Goal: Task Accomplishment & Management: Use online tool/utility

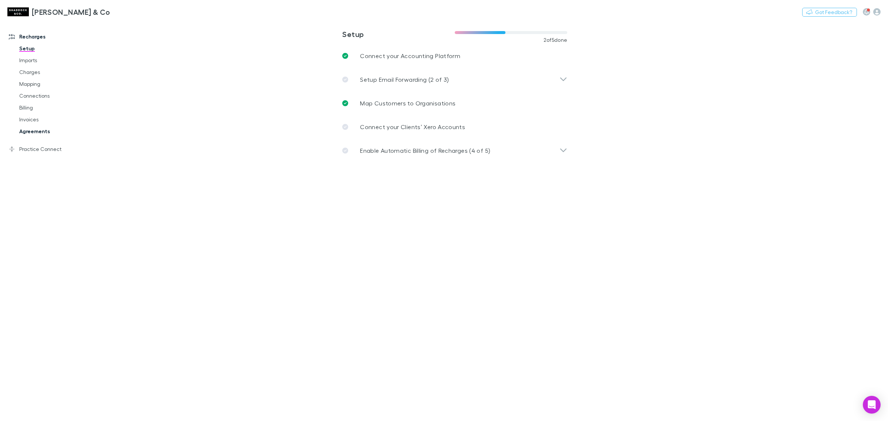
click at [59, 130] on link "Agreements" at bounding box center [58, 131] width 93 height 12
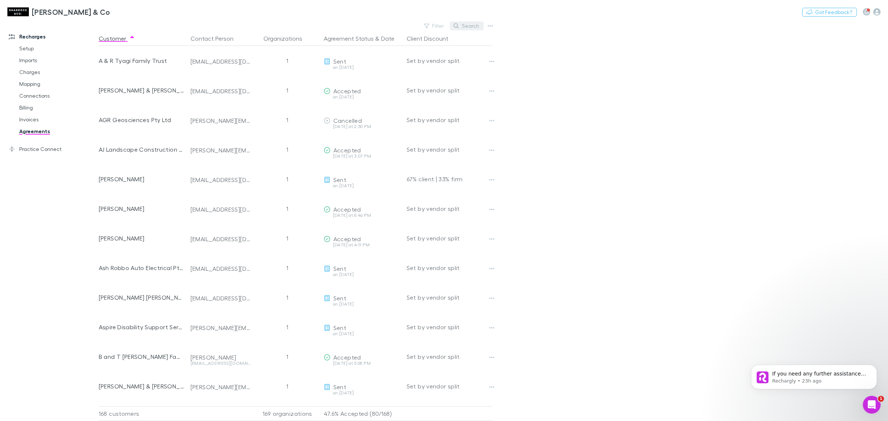
click at [469, 23] on button "Search" at bounding box center [467, 25] width 34 height 9
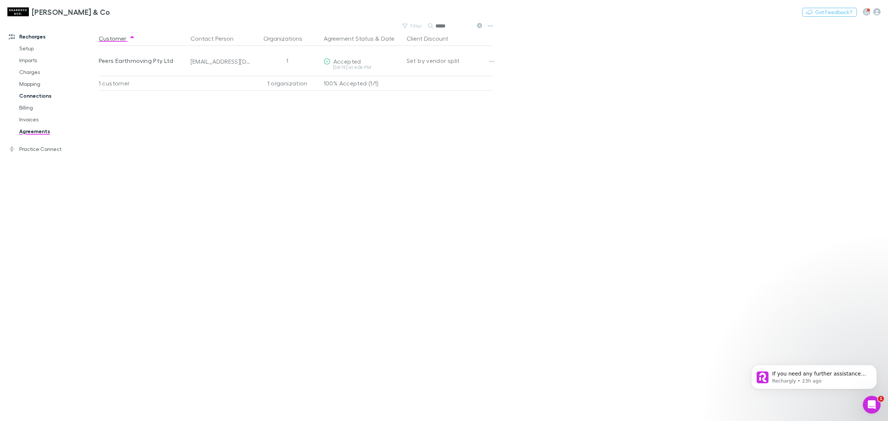
type input "*****"
click at [31, 135] on link "Agreements" at bounding box center [58, 131] width 93 height 12
click at [480, 24] on icon at bounding box center [479, 25] width 5 height 5
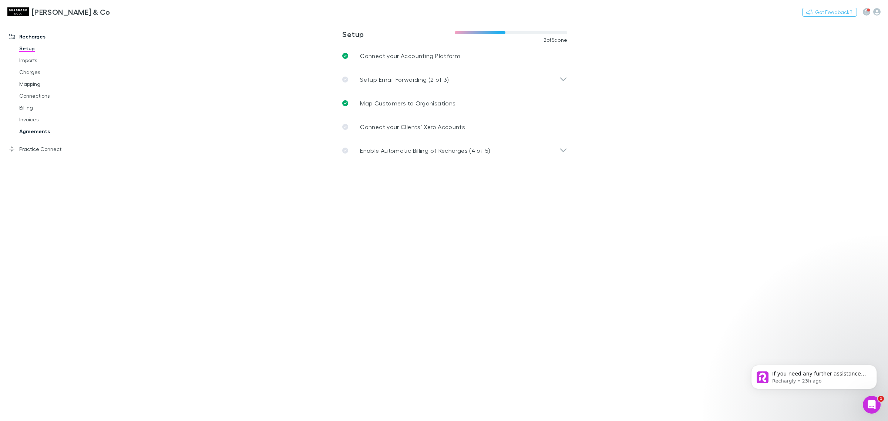
click at [28, 135] on link "Agreements" at bounding box center [58, 131] width 93 height 12
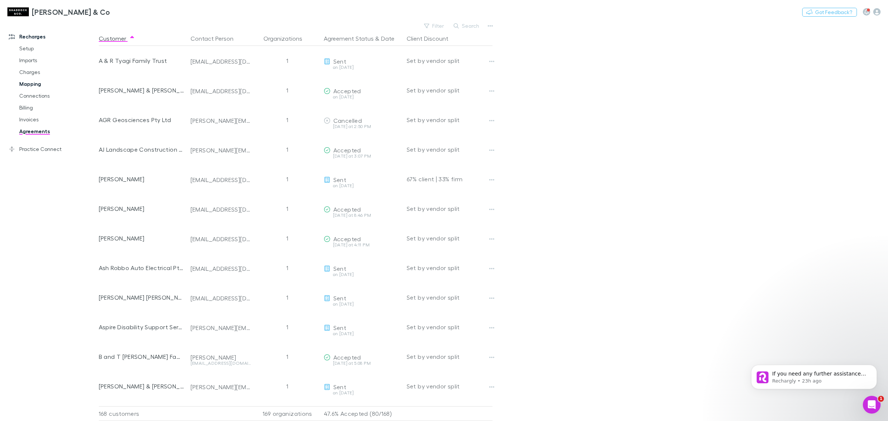
click at [57, 83] on link "Mapping" at bounding box center [58, 84] width 93 height 12
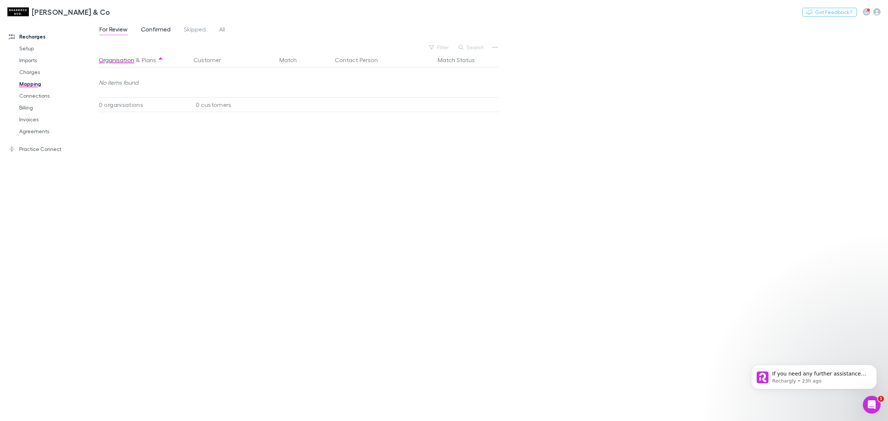
click at [163, 31] on span "Confirmed" at bounding box center [156, 31] width 30 height 10
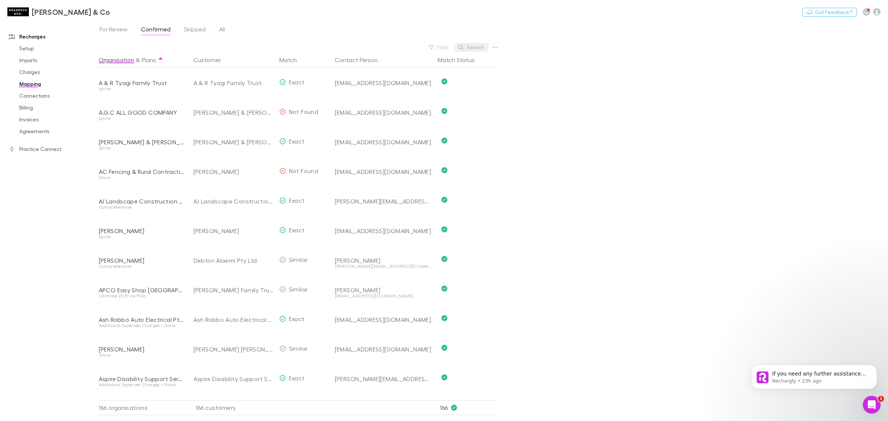
click at [471, 47] on button "Search" at bounding box center [472, 47] width 34 height 9
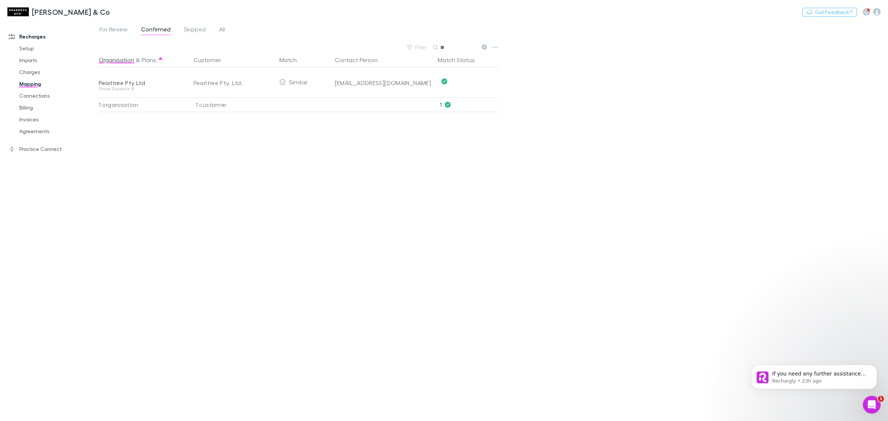
type input "*"
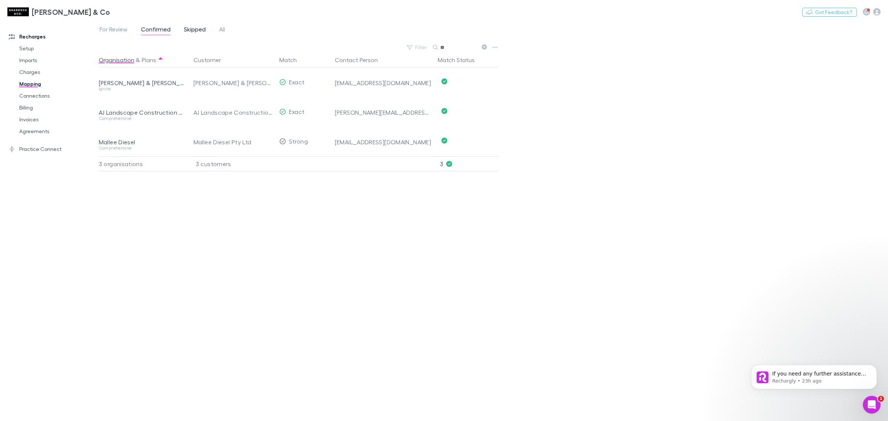
type input "**"
click at [196, 31] on span "Skipped" at bounding box center [195, 31] width 22 height 10
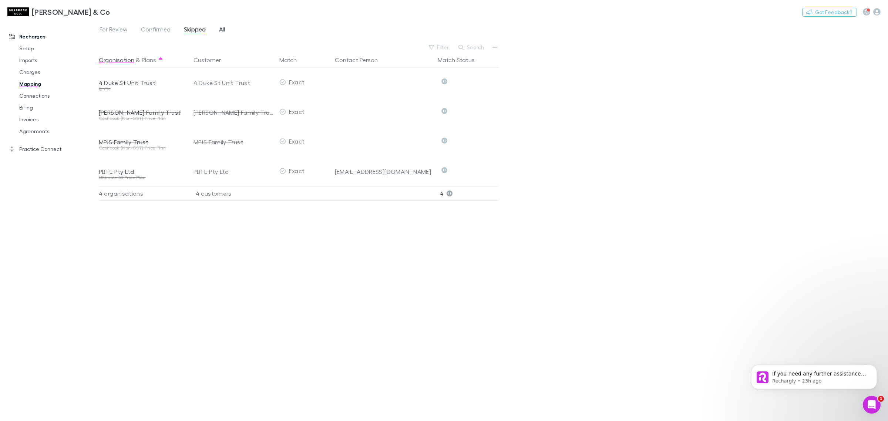
click at [219, 28] on span "All" at bounding box center [222, 31] width 6 height 10
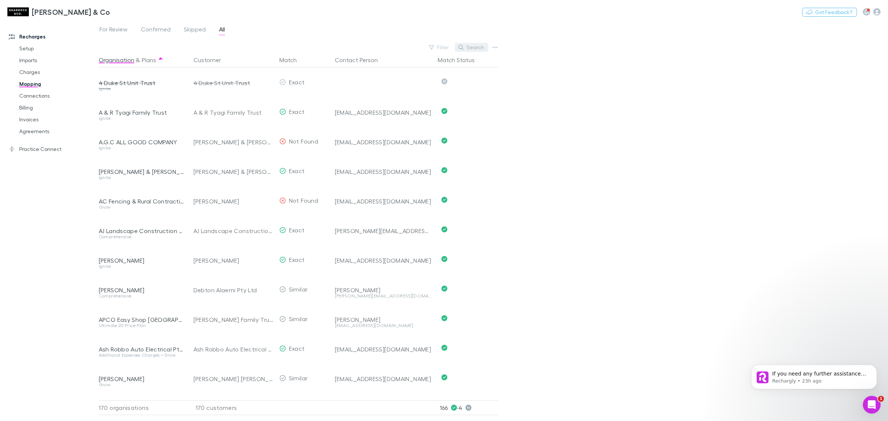
click at [473, 44] on button "Search" at bounding box center [472, 47] width 34 height 9
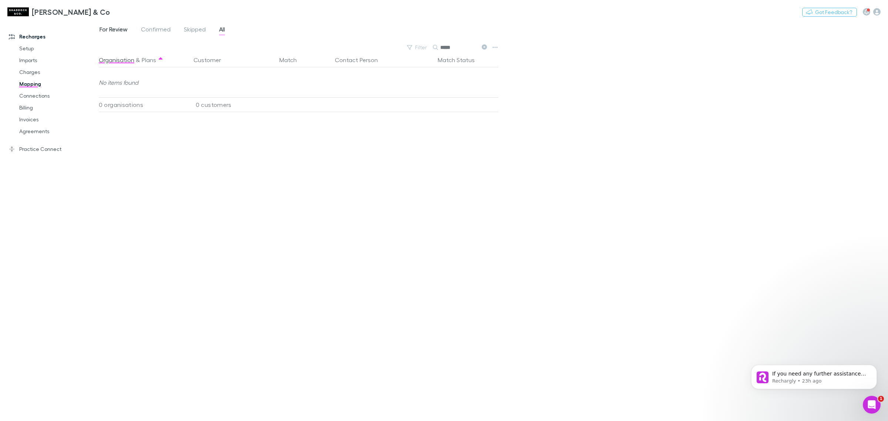
type input "*****"
click at [115, 28] on span "For Review" at bounding box center [114, 31] width 28 height 10
click at [128, 27] on link "For Review" at bounding box center [114, 30] width 30 height 12
click at [45, 74] on link "Charges" at bounding box center [58, 72] width 93 height 12
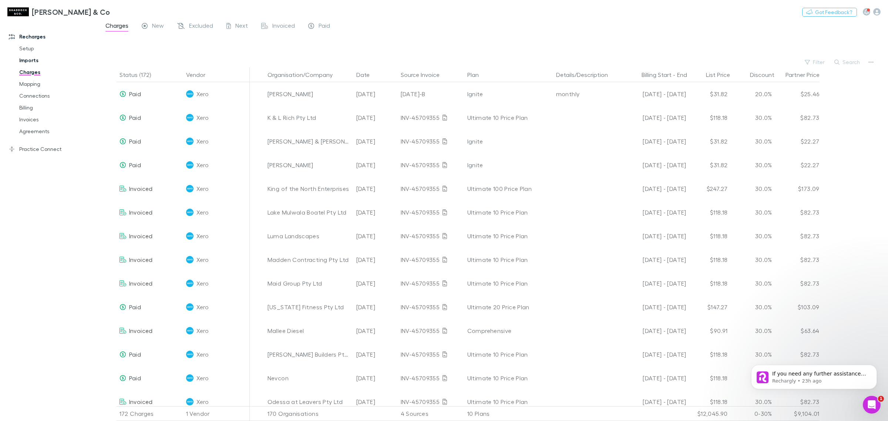
click at [33, 60] on link "Imports" at bounding box center [58, 60] width 93 height 12
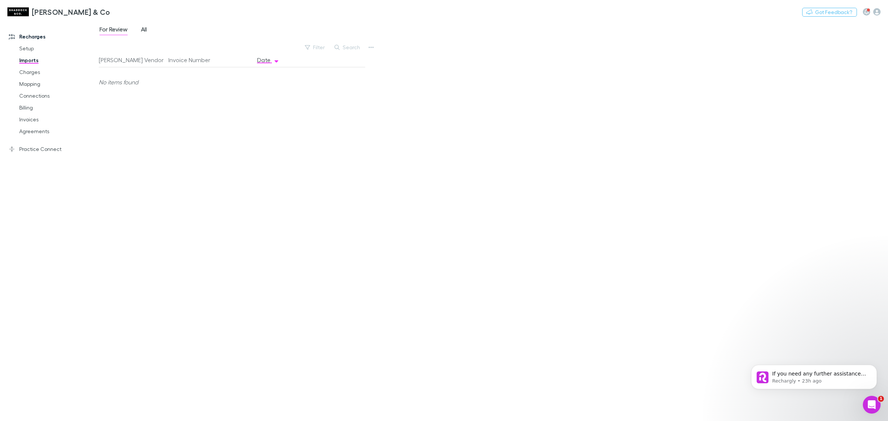
click at [147, 28] on span "All" at bounding box center [144, 31] width 6 height 10
click at [340, 46] on icon "button" at bounding box center [337, 47] width 5 height 5
click at [112, 30] on span "For Review" at bounding box center [114, 31] width 28 height 10
click at [140, 25] on link "All" at bounding box center [143, 30] width 7 height 12
click at [31, 74] on link "Charges" at bounding box center [58, 72] width 93 height 12
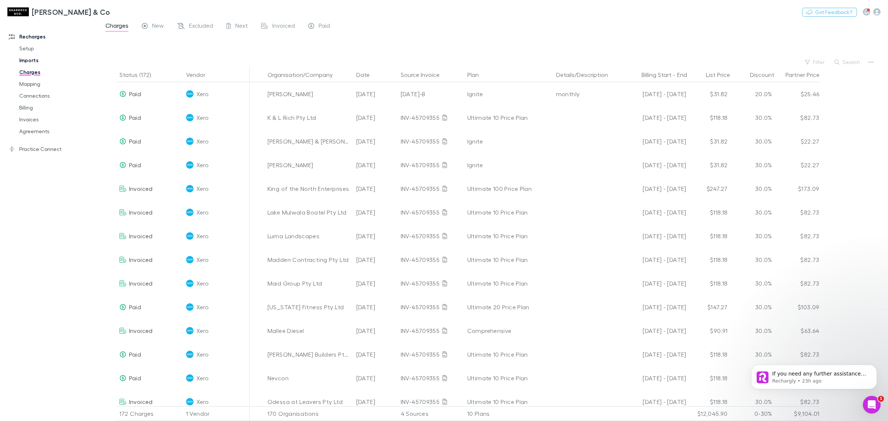
click at [23, 56] on link "Imports" at bounding box center [58, 60] width 93 height 12
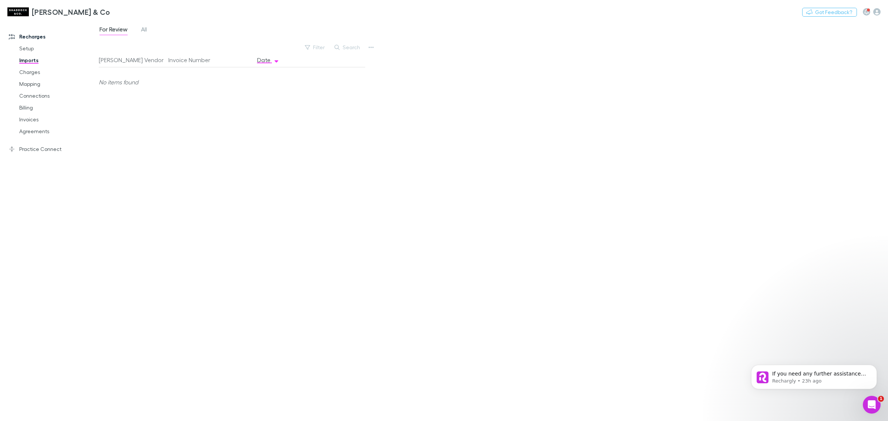
click at [139, 30] on div "For Review All" at bounding box center [126, 30] width 55 height 12
click at [140, 30] on link "All" at bounding box center [143, 30] width 7 height 12
click at [144, 161] on div "Xero" at bounding box center [131, 171] width 64 height 30
drag, startPoint x: 167, startPoint y: 168, endPoint x: 247, endPoint y: 165, distance: 80.0
click at [247, 165] on div "August25-discount" at bounding box center [209, 171] width 89 height 30
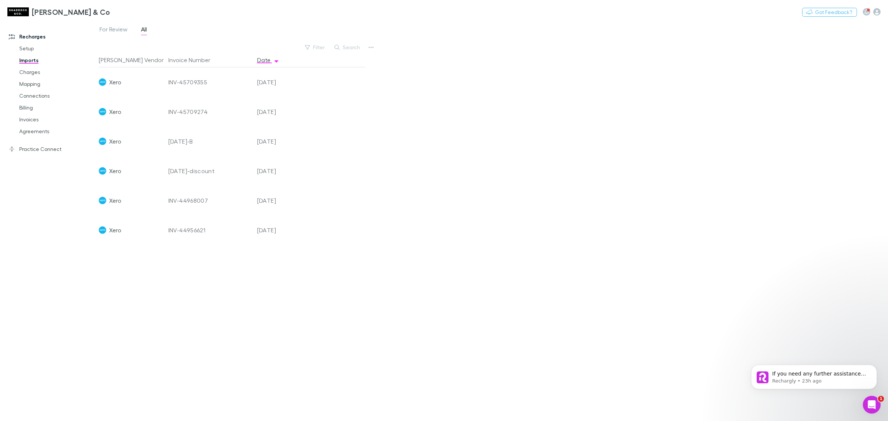
click at [247, 156] on div "August25-discount" at bounding box center [209, 171] width 83 height 30
click at [214, 99] on div "INV-45709274" at bounding box center [209, 112] width 83 height 30
drag, startPoint x: 163, startPoint y: 143, endPoint x: 302, endPoint y: 154, distance: 139.2
click at [302, 154] on div "Xero August25-B 14 Aug 2025" at bounding box center [229, 142] width 261 height 30
click at [221, 117] on div "INV-45709274" at bounding box center [209, 112] width 83 height 30
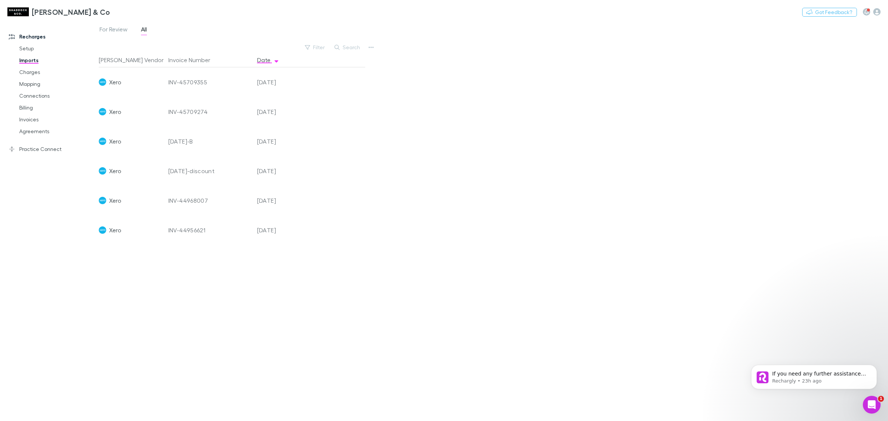
drag, startPoint x: 199, startPoint y: 84, endPoint x: 291, endPoint y: 104, distance: 94.2
click at [291, 104] on div "Xero INV-45709355 15 Aug 2025 Xero INV-45709274 15 Aug 2025 Xero August25-B 14 …" at bounding box center [229, 156] width 261 height 178
drag, startPoint x: 379, startPoint y: 113, endPoint x: 365, endPoint y: 104, distance: 16.3
click at [380, 110] on div "For Review All Filter Search Rech Vendor Invoice Number Date Xero INV-45709355 …" at bounding box center [494, 221] width 790 height 401
